Goal: Find specific page/section: Find specific page/section

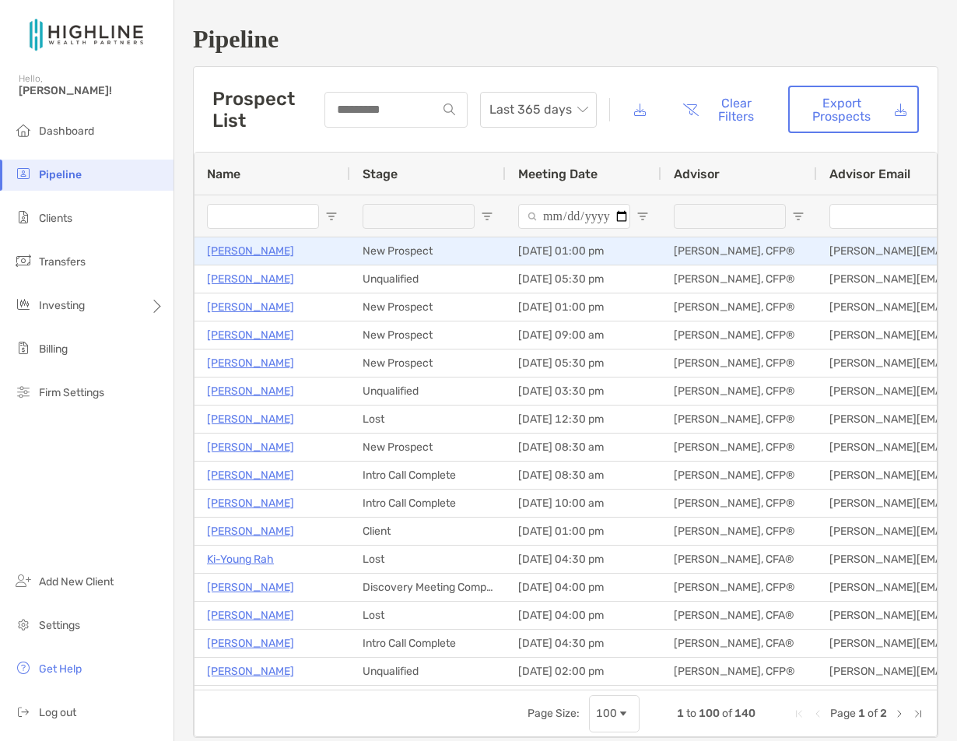
click at [238, 247] on p "[PERSON_NAME]" at bounding box center [250, 250] width 87 height 19
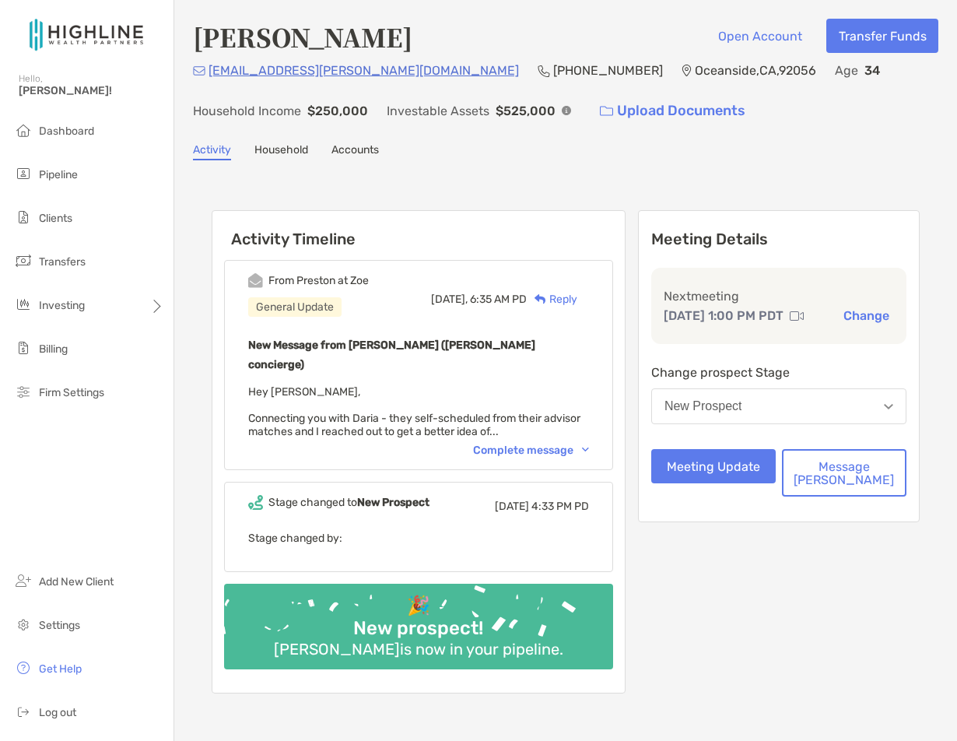
click at [556, 443] on div "Complete message" at bounding box center [531, 449] width 116 height 13
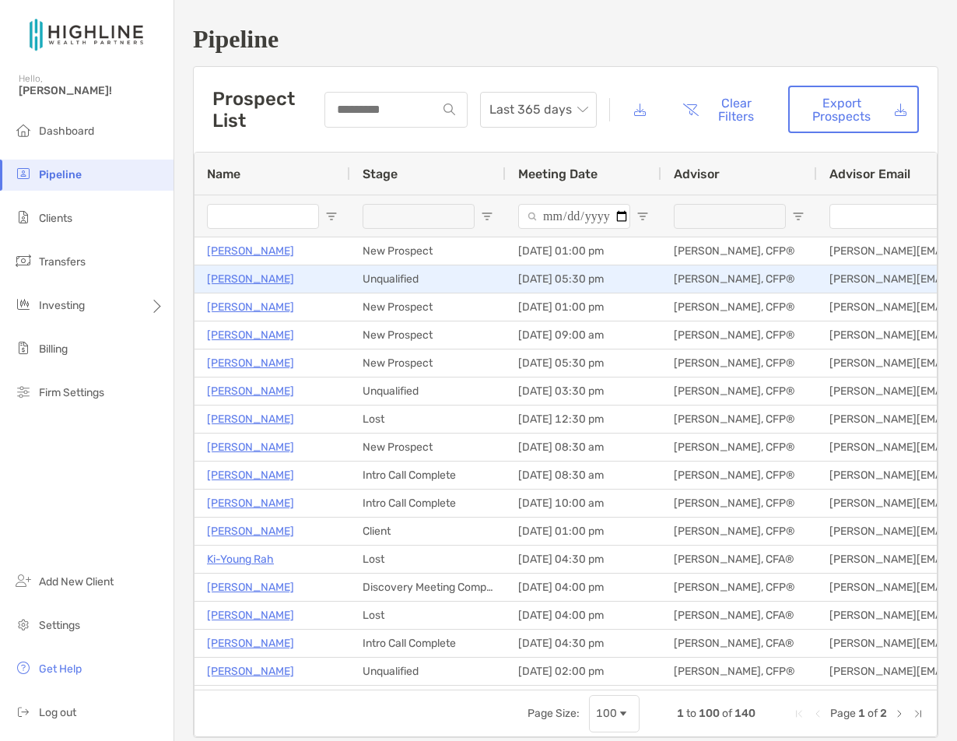
click at [237, 271] on p "[PERSON_NAME]" at bounding box center [250, 278] width 87 height 19
